Goal: Obtain resource: Download file/media

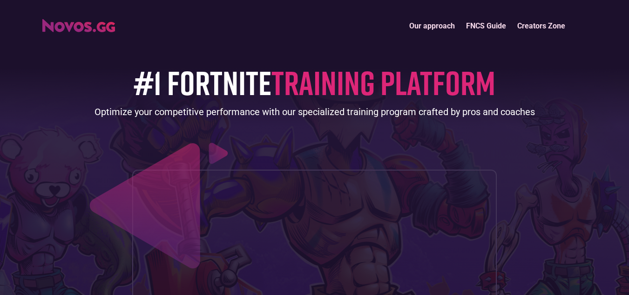
click at [453, 25] on link "Our approach" at bounding box center [431, 26] width 57 height 20
click at [479, 23] on link "FNCS Guide" at bounding box center [485, 26] width 51 height 20
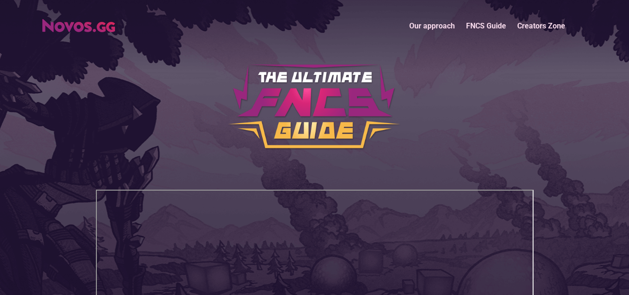
click at [437, 22] on link "Our approach" at bounding box center [431, 26] width 57 height 20
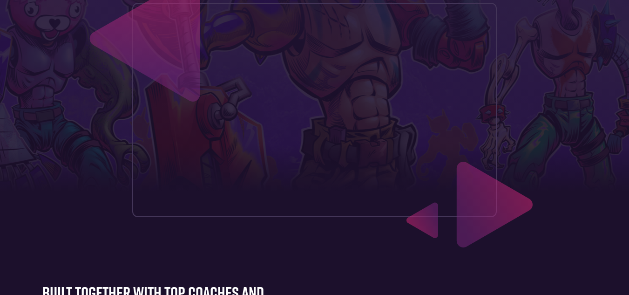
scroll to position [356, 0]
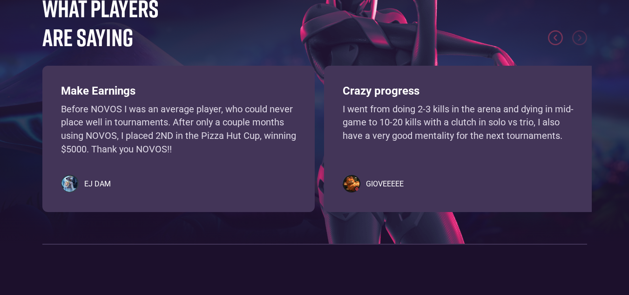
scroll to position [2187, 0]
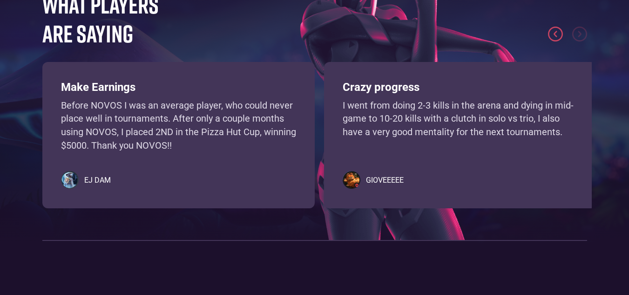
click at [554, 33] on img "previous slide" at bounding box center [555, 34] width 15 height 15
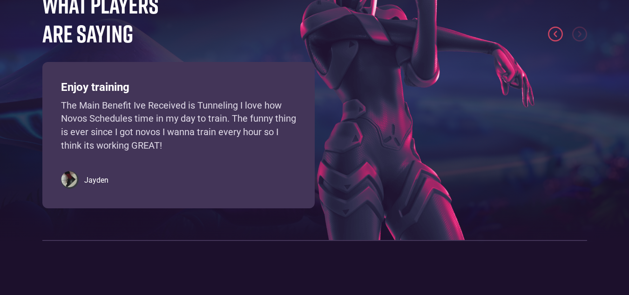
click at [558, 34] on img "previous slide" at bounding box center [555, 34] width 15 height 15
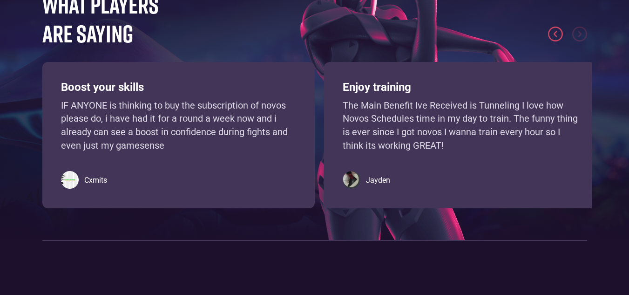
click at [558, 34] on img "previous slide" at bounding box center [555, 34] width 15 height 15
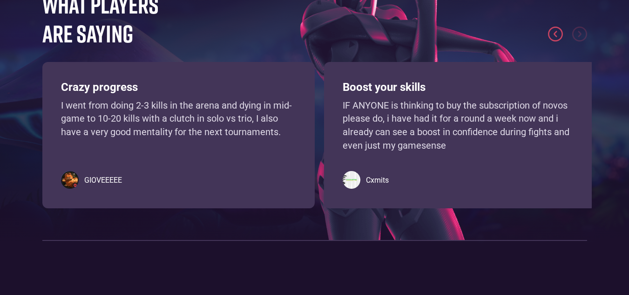
click at [558, 34] on img "previous slide" at bounding box center [555, 34] width 15 height 15
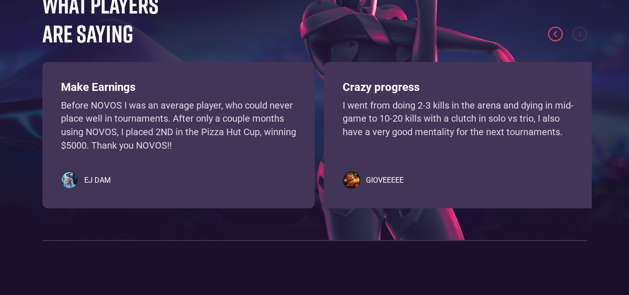
click at [558, 34] on img "previous slide" at bounding box center [555, 34] width 15 height 15
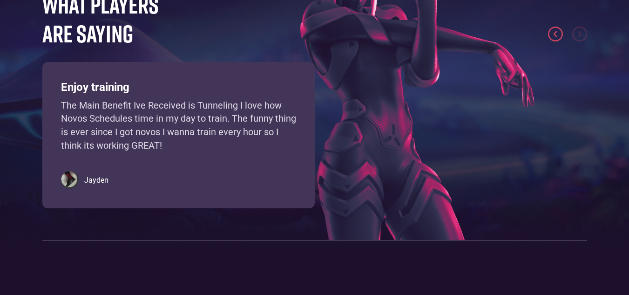
click at [558, 34] on img "previous slide" at bounding box center [555, 34] width 15 height 15
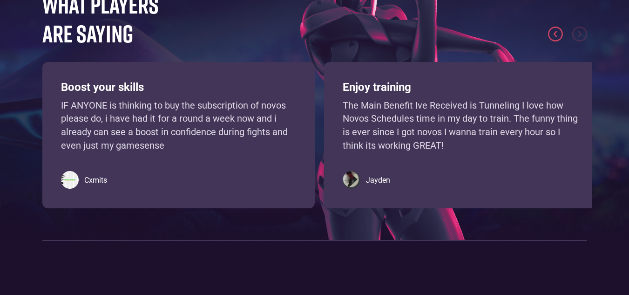
click at [558, 34] on img "previous slide" at bounding box center [555, 34] width 15 height 15
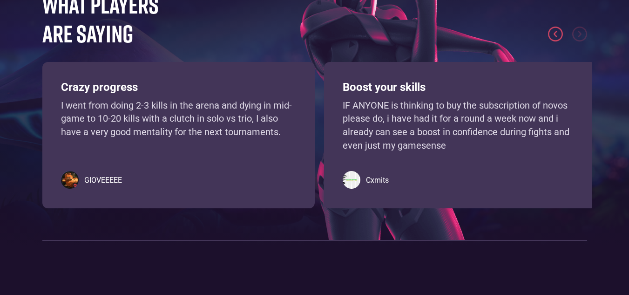
click at [558, 34] on img "previous slide" at bounding box center [555, 34] width 15 height 15
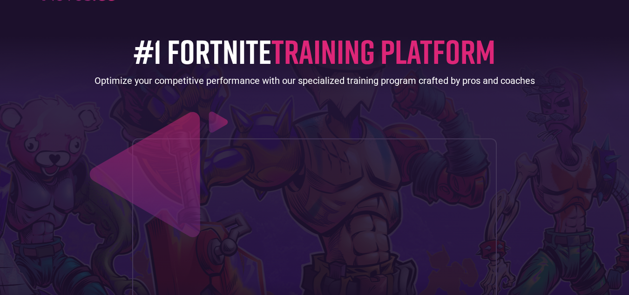
scroll to position [0, 0]
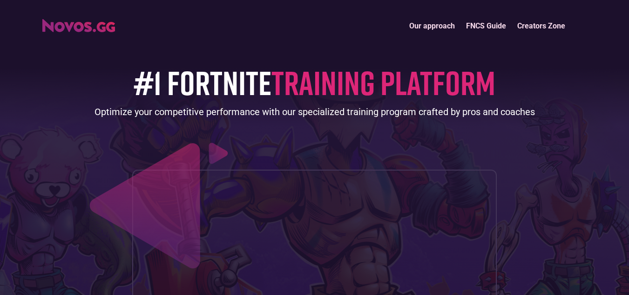
click at [444, 25] on link "Our approach" at bounding box center [431, 26] width 57 height 20
click at [538, 28] on link "Creators Zone" at bounding box center [540, 26] width 59 height 20
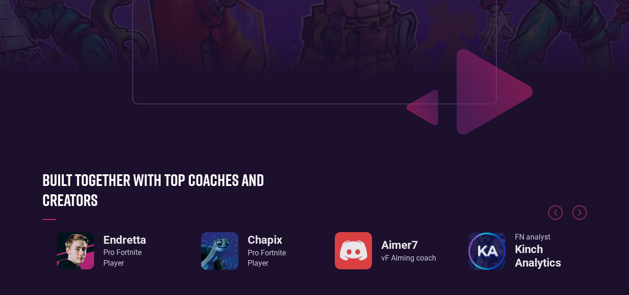
scroll to position [288, 0]
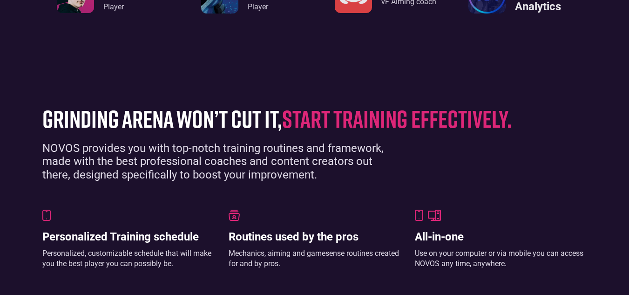
scroll to position [536, 0]
